Goal: Navigation & Orientation: Find specific page/section

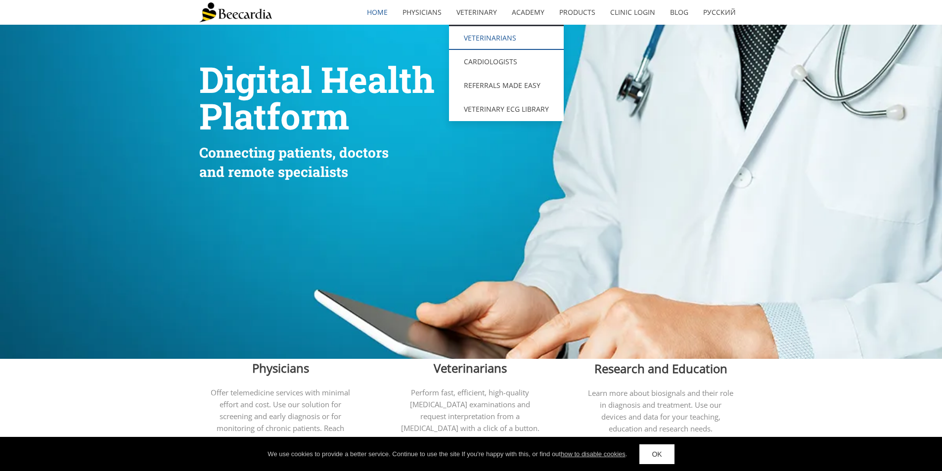
click at [500, 26] on link "Veterinarians" at bounding box center [506, 38] width 115 height 24
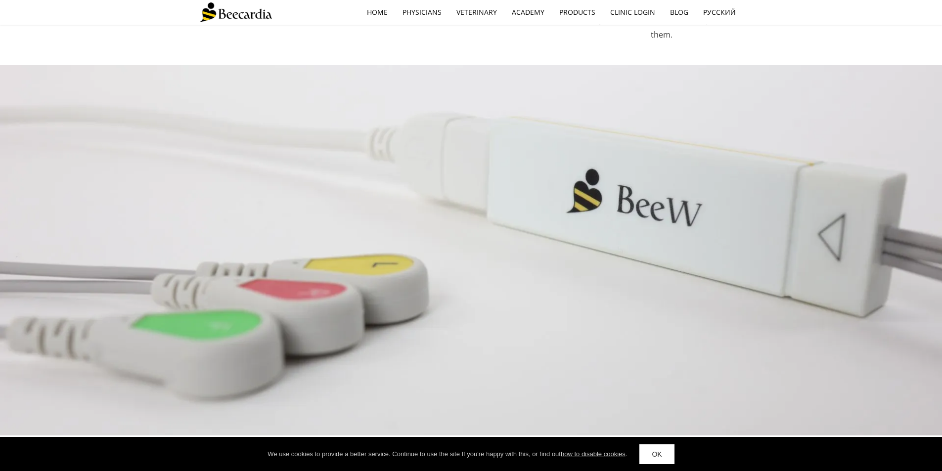
scroll to position [1297, 0]
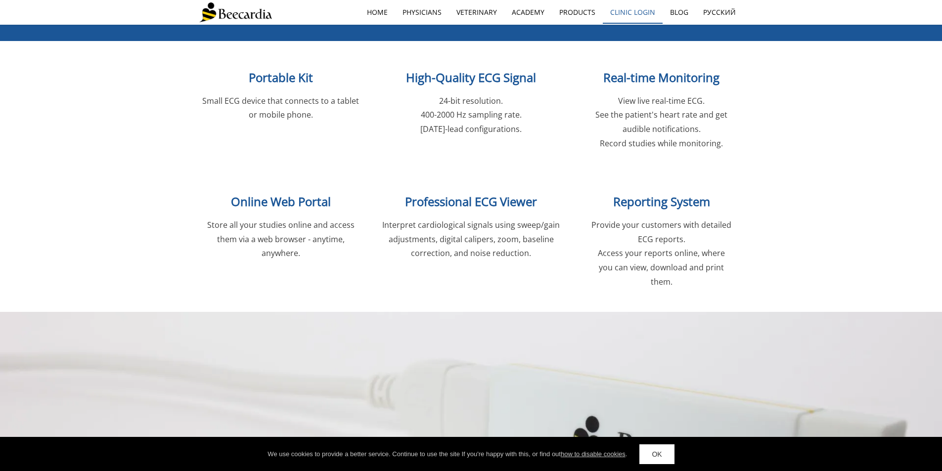
click at [627, 16] on link "Clinic Login" at bounding box center [633, 12] width 60 height 23
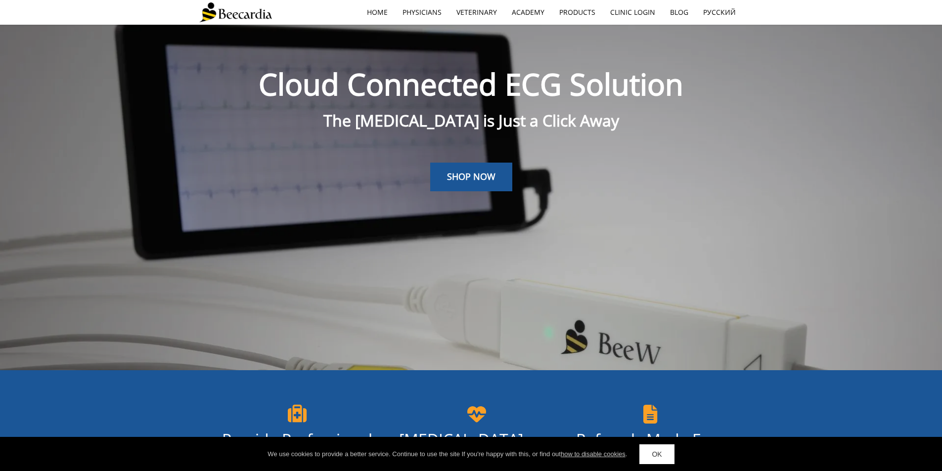
scroll to position [0, 0]
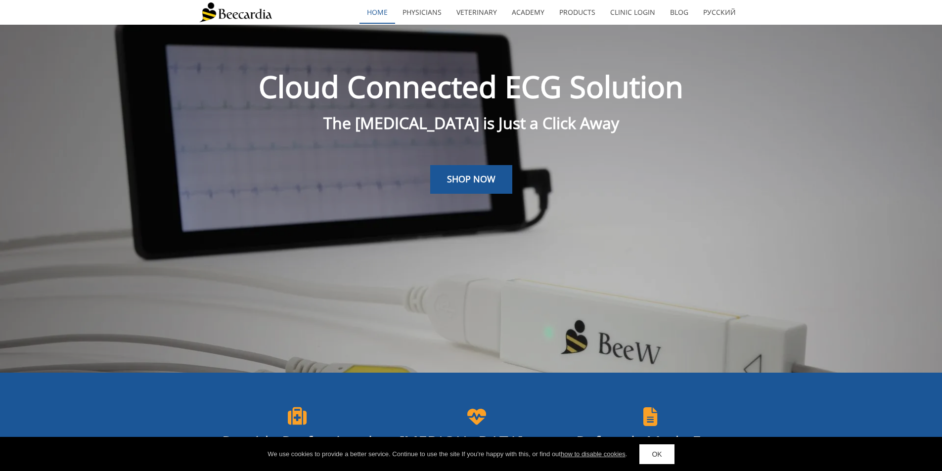
click at [374, 2] on link "home" at bounding box center [377, 12] width 36 height 23
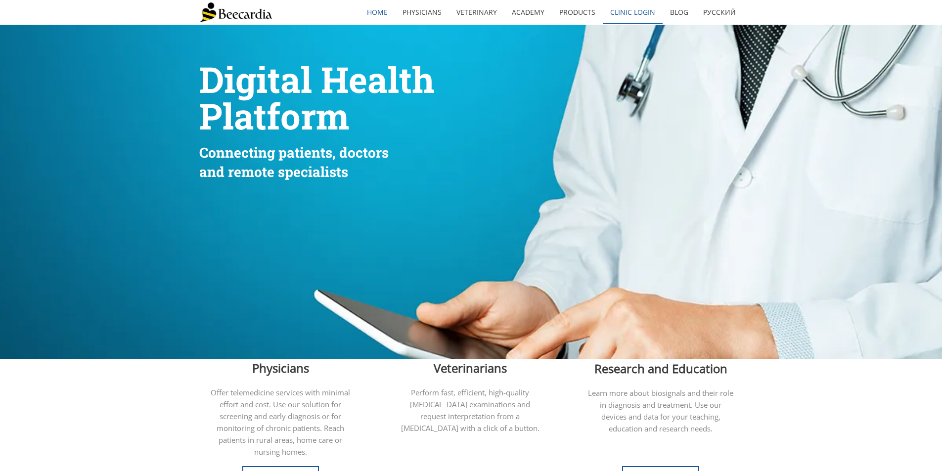
click at [625, 9] on link "Clinic Login" at bounding box center [633, 12] width 60 height 23
